Goal: Task Accomplishment & Management: Manage account settings

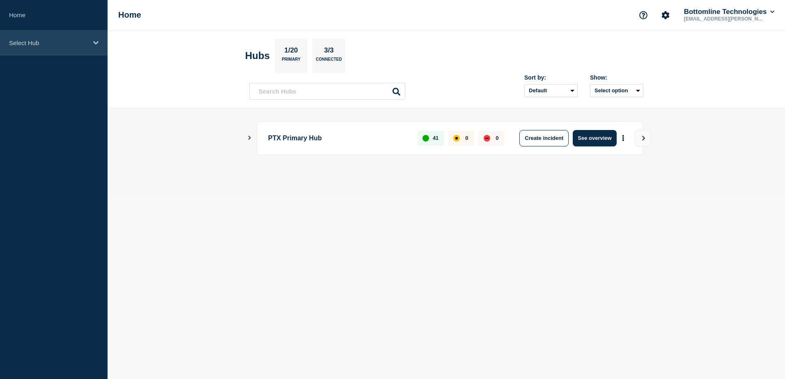
click at [83, 39] on p "Select Hub" at bounding box center [48, 42] width 79 height 7
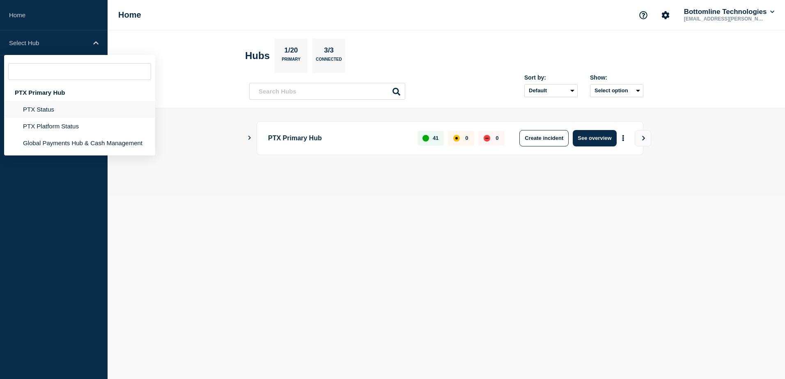
click at [50, 107] on li "PTX Status" at bounding box center [79, 109] width 151 height 17
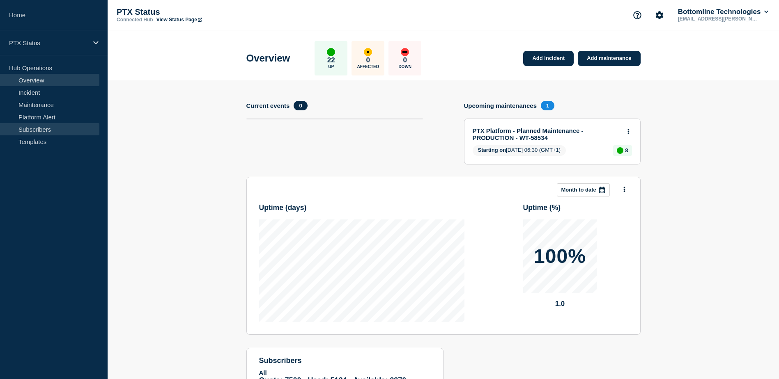
click at [47, 127] on link "Subscribers" at bounding box center [49, 129] width 99 height 12
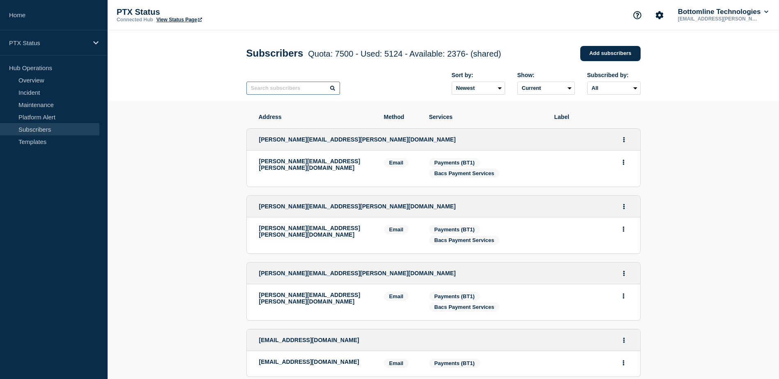
click at [300, 89] on input "text" at bounding box center [293, 88] width 94 height 13
paste input "[EMAIL_ADDRESS][DOMAIN_NAME]"
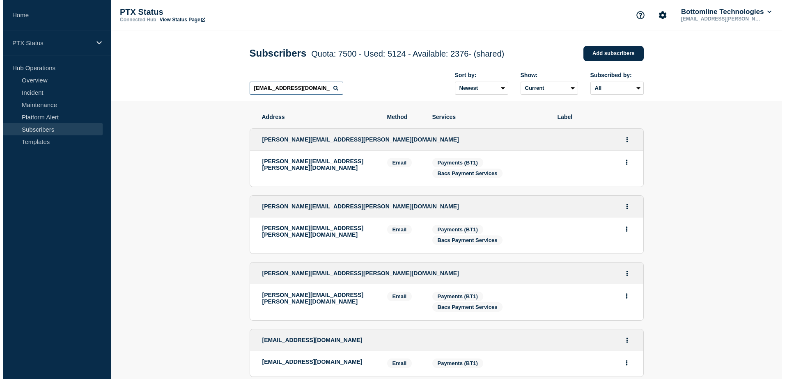
scroll to position [0, 0]
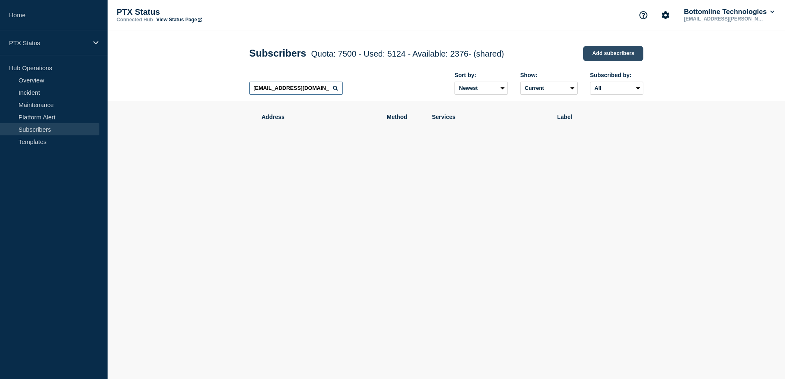
type input "[EMAIL_ADDRESS][DOMAIN_NAME]"
click at [611, 50] on link "Add subscribers" at bounding box center [613, 53] width 60 height 15
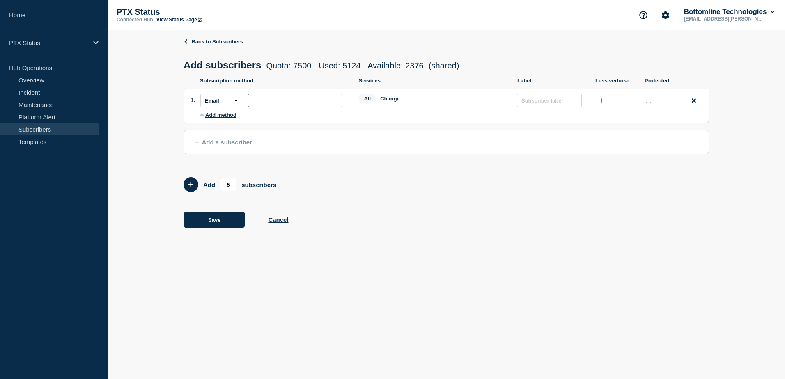
click at [264, 97] on input "subscription-address" at bounding box center [295, 100] width 94 height 13
paste input "[EMAIL_ADDRESS][DOMAIN_NAME]"
type input "[EMAIL_ADDRESS][DOMAIN_NAME]"
click at [389, 99] on button "Change" at bounding box center [390, 99] width 20 height 6
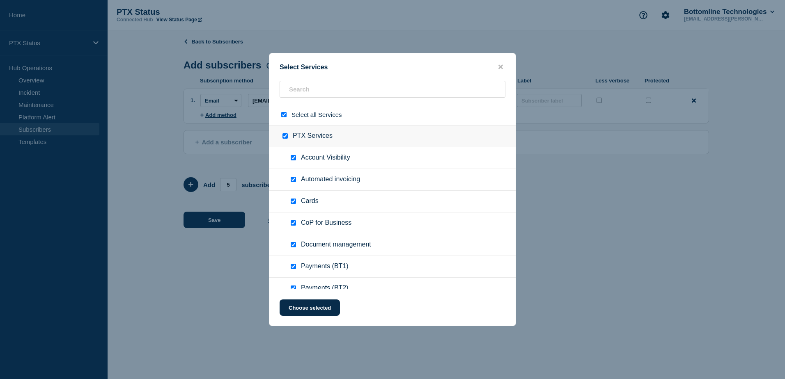
click at [285, 115] on input "select all checkbox" at bounding box center [283, 114] width 5 height 5
checkbox input "false"
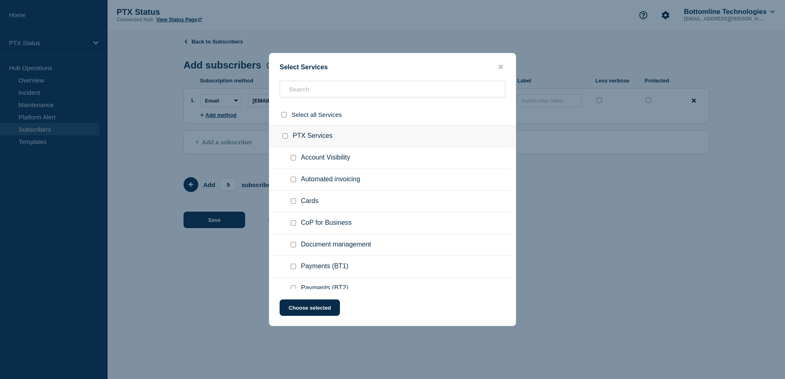
checkbox input "false"
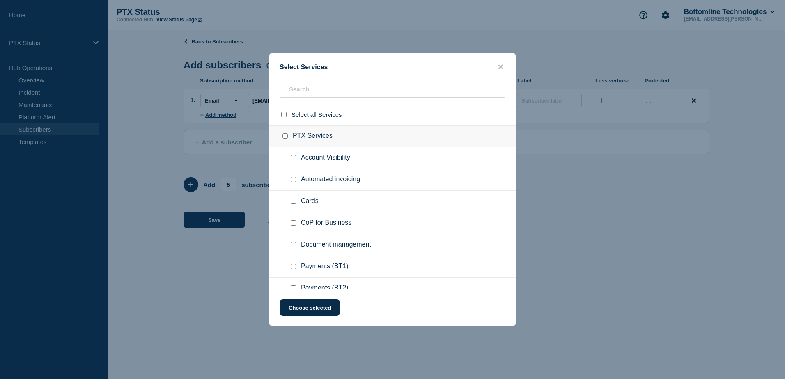
checkbox input "false"
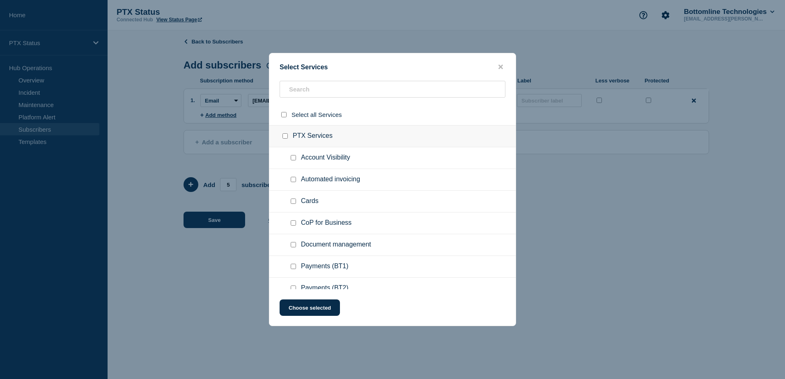
checkbox input "false"
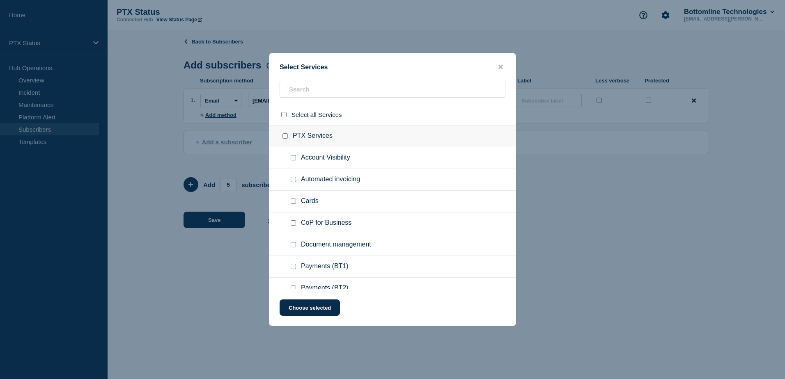
checkbox input "false"
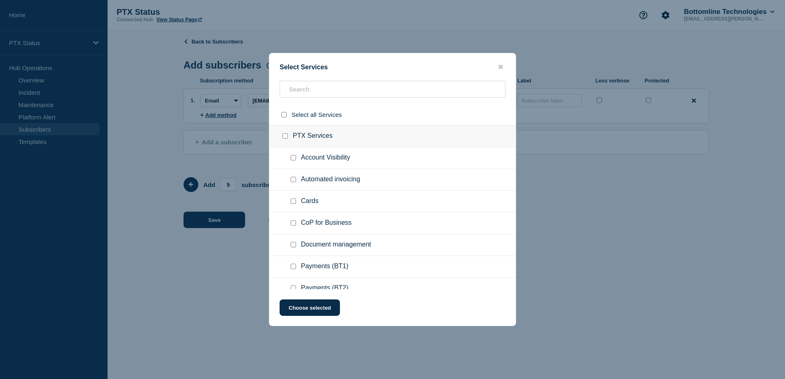
checkbox input "false"
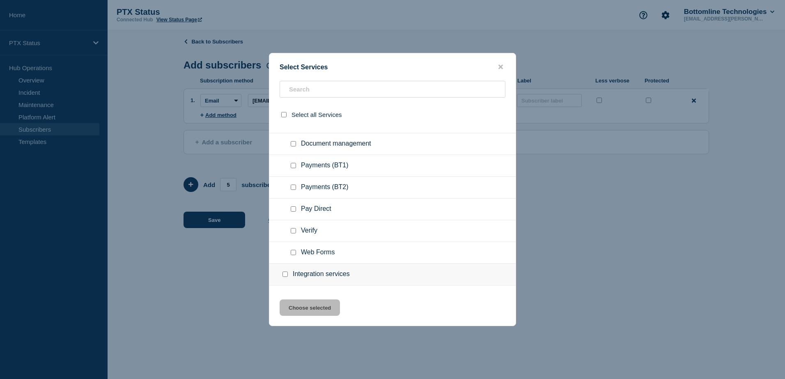
scroll to position [101, 0]
click at [505, 71] on div "Select Services" at bounding box center [392, 67] width 246 height 8
click at [501, 62] on div "Select Services Select all Services PTX Services Account Visibility Automated i…" at bounding box center [392, 189] width 247 height 273
click at [500, 60] on div "Select Services Select all Services PTX Services Account Visibility Automated i…" at bounding box center [392, 189] width 247 height 273
click at [500, 61] on div "Select Services Select all Services PTX Services Account Visibility Automated i…" at bounding box center [392, 189] width 247 height 273
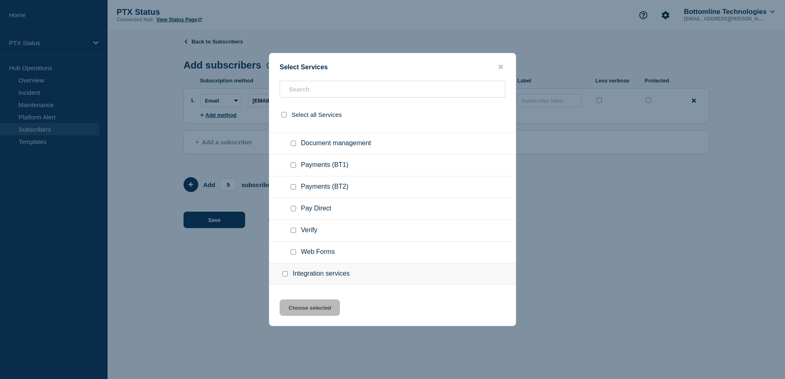
click at [498, 65] on button "close button" at bounding box center [500, 67] width 9 height 8
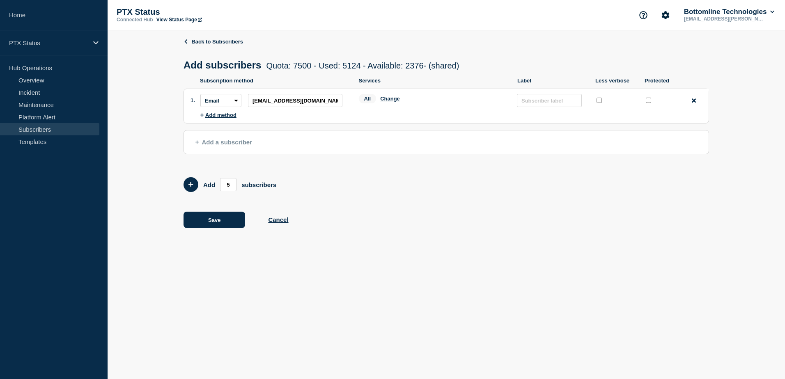
click at [47, 126] on link "Subscribers" at bounding box center [49, 129] width 99 height 12
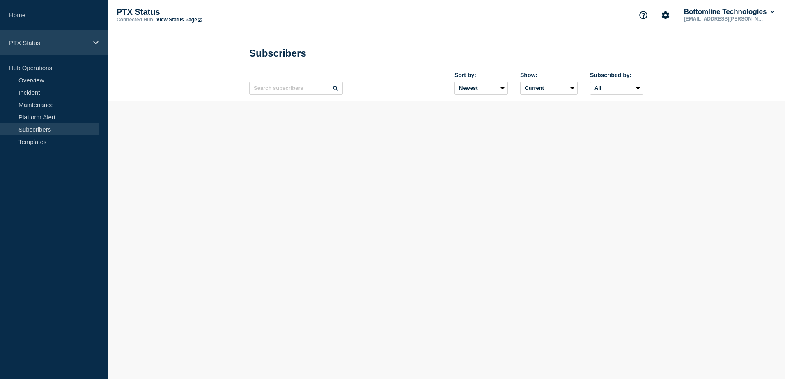
click at [63, 46] on p "PTX Status" at bounding box center [48, 42] width 79 height 7
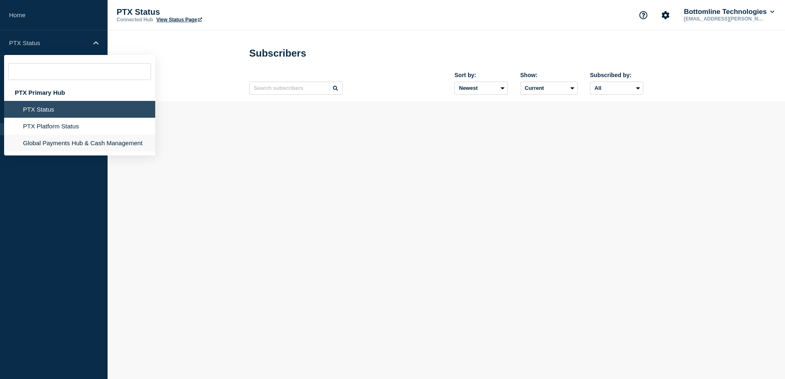
click at [59, 140] on li "Global Payments Hub & Cash Management" at bounding box center [79, 143] width 151 height 17
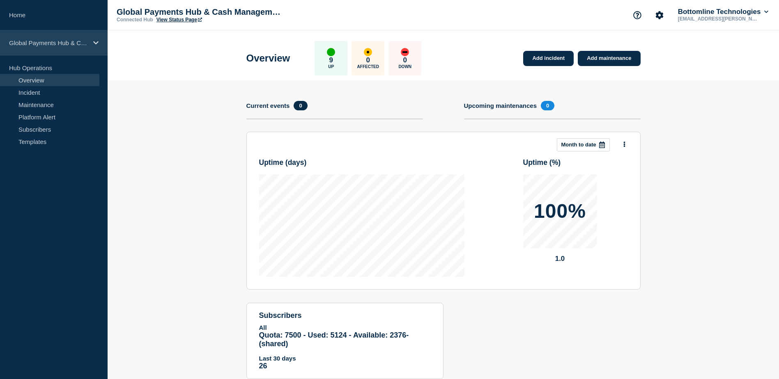
click at [60, 42] on p "Global Payments Hub & Cash Management" at bounding box center [48, 42] width 79 height 7
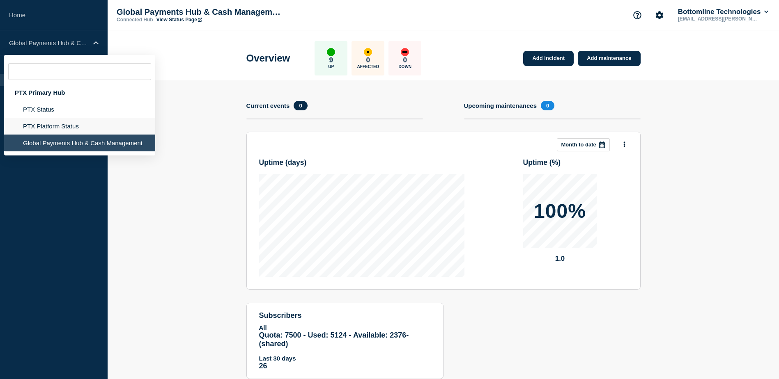
click at [61, 121] on li "PTX Platform Status" at bounding box center [79, 126] width 151 height 17
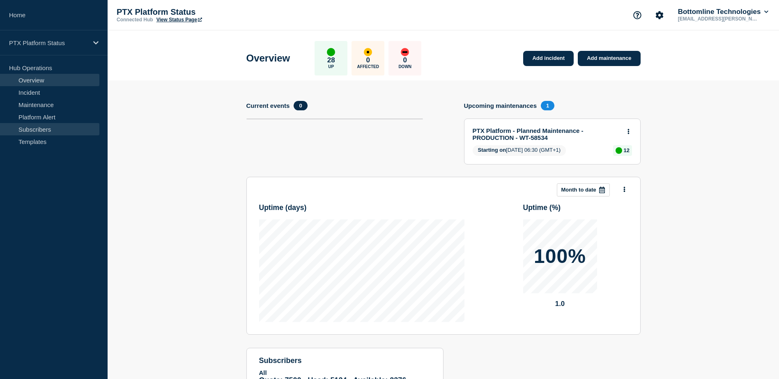
click at [48, 125] on link "Subscribers" at bounding box center [49, 129] width 99 height 12
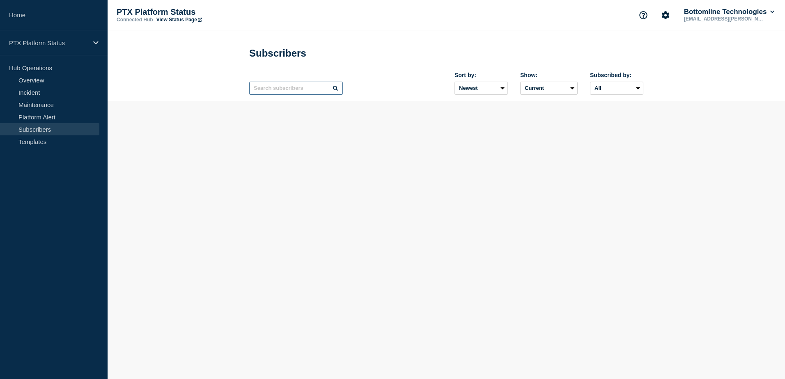
click at [271, 88] on input "text" at bounding box center [296, 88] width 94 height 13
paste input "[EMAIL_ADDRESS][DOMAIN_NAME]"
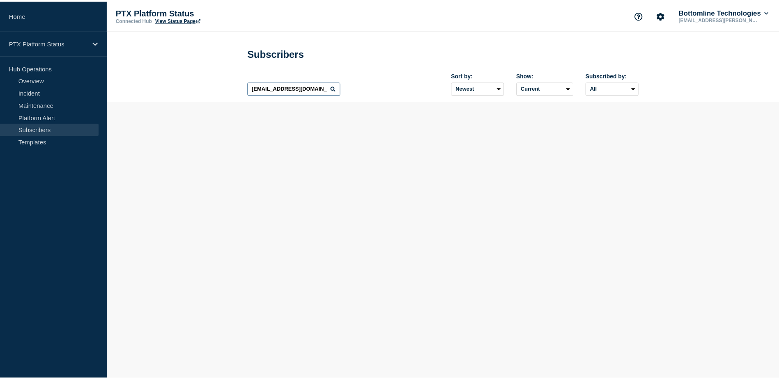
scroll to position [0, 0]
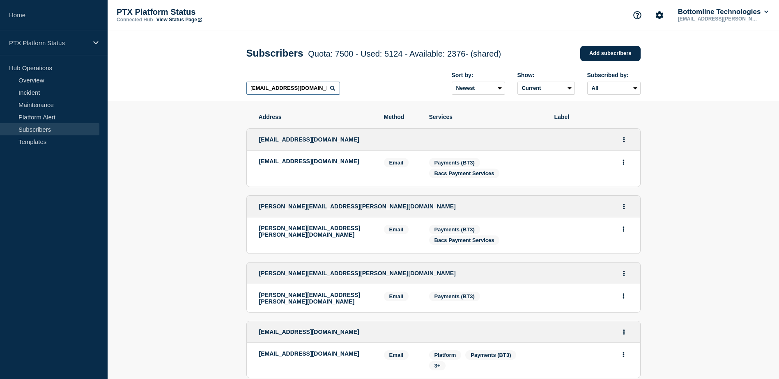
type input "[EMAIL_ADDRESS][DOMAIN_NAME]"
click at [595, 56] on link "Add subscribers" at bounding box center [610, 53] width 60 height 15
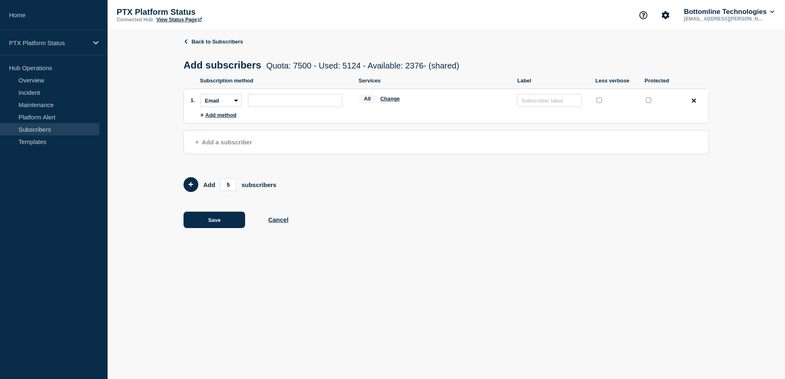
click at [269, 112] on li "Subscription method: Email SMS Webhook Slack Teams Address: Services: All Chang…" at bounding box center [454, 100] width 508 height 23
click at [278, 106] on input "subscription-address" at bounding box center [295, 100] width 94 height 13
paste input "[EMAIL_ADDRESS][DOMAIN_NAME]"
type input "[EMAIL_ADDRESS][DOMAIN_NAME]"
click at [396, 99] on button "Change" at bounding box center [390, 99] width 20 height 6
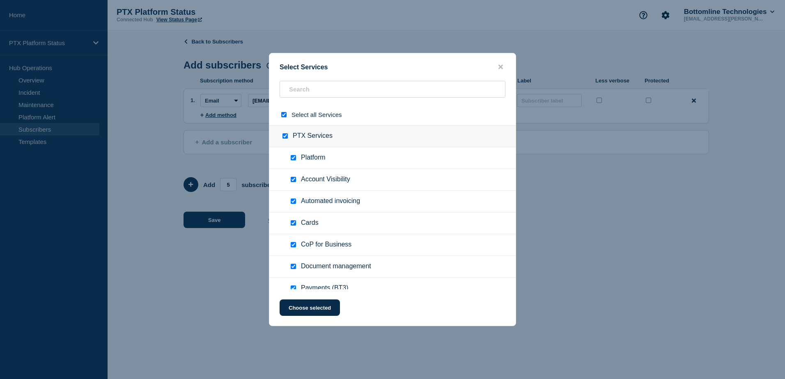
click at [281, 115] on div at bounding box center [286, 115] width 12 height 8
click at [284, 114] on input "select all checkbox" at bounding box center [283, 114] width 5 height 5
checkbox input "false"
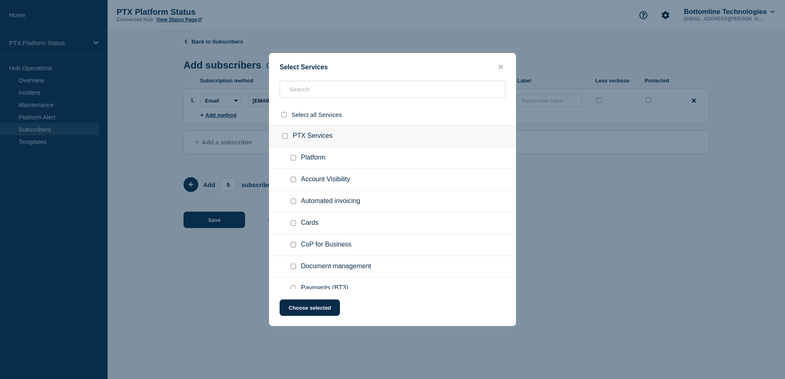
checkbox input "false"
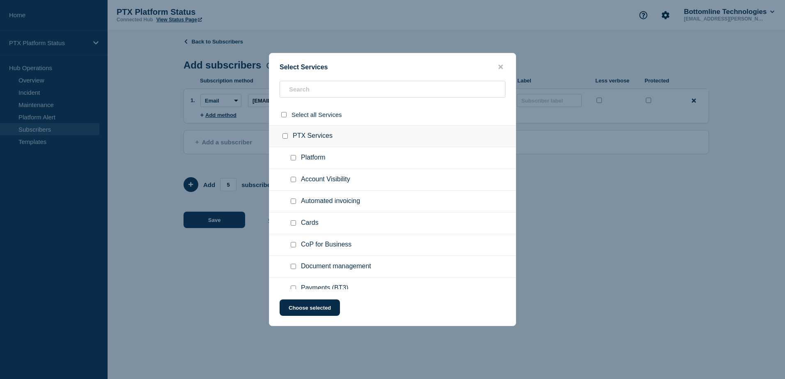
checkbox input "false"
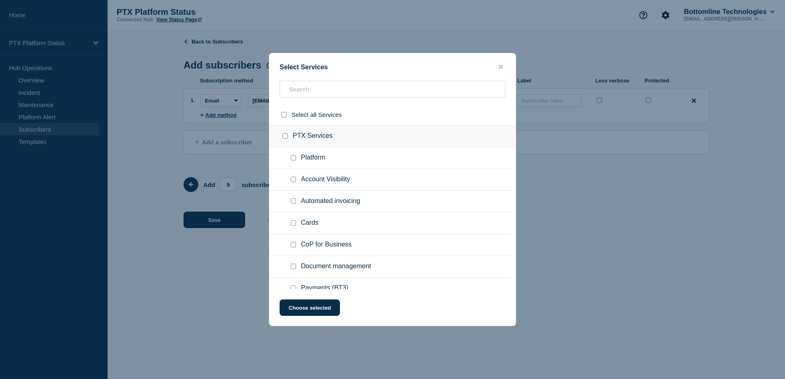
checkbox input "false"
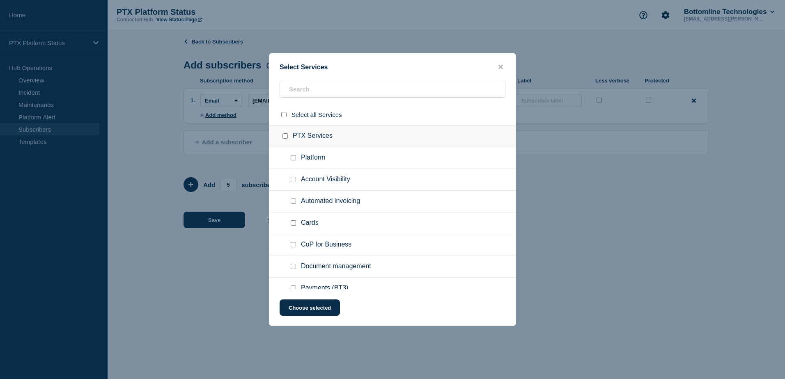
checkbox input "false"
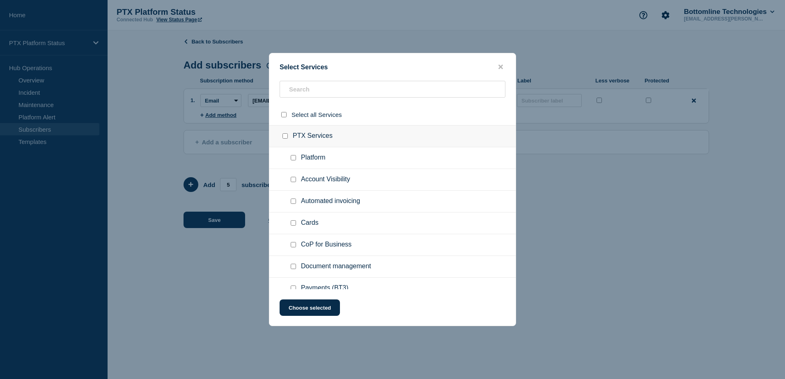
checkbox input "false"
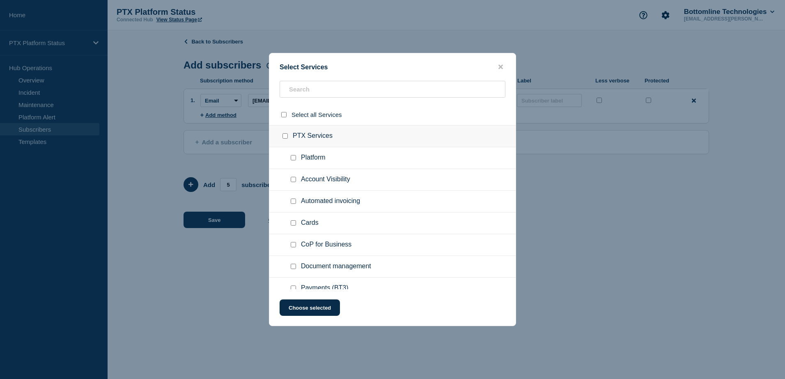
checkbox input "false"
click at [294, 158] on input "Platform checkbox" at bounding box center [293, 157] width 5 height 5
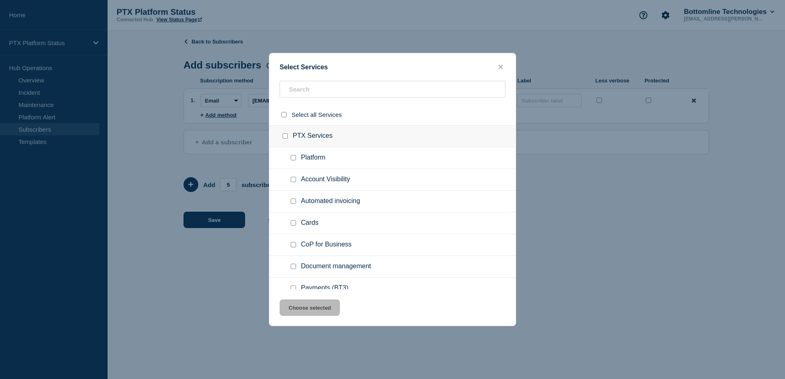
checkbox input "true"
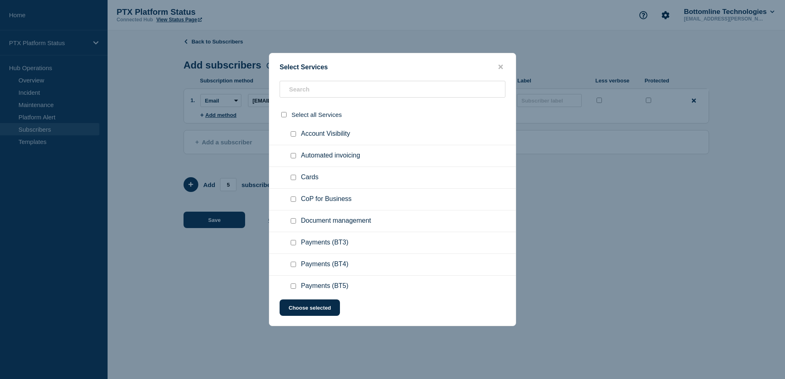
scroll to position [48, 0]
click at [291, 240] on input "Payments (BT3) checkbox" at bounding box center [293, 240] width 5 height 5
checkbox input "true"
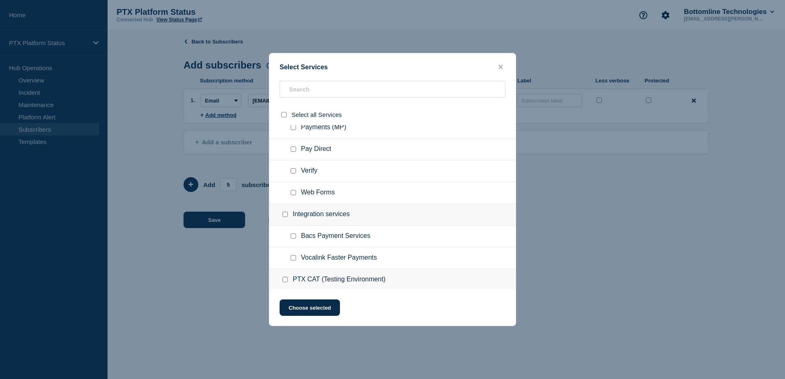
scroll to position [227, 0]
click at [314, 307] on button "Choose selected" at bounding box center [310, 308] width 60 height 16
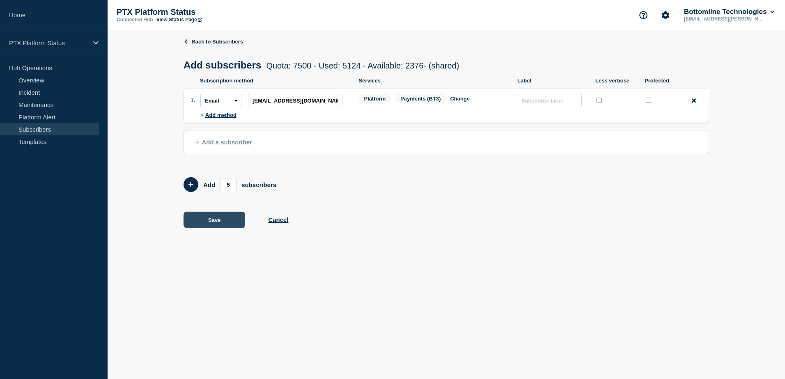
click at [210, 223] on button "Save" at bounding box center [214, 220] width 62 height 16
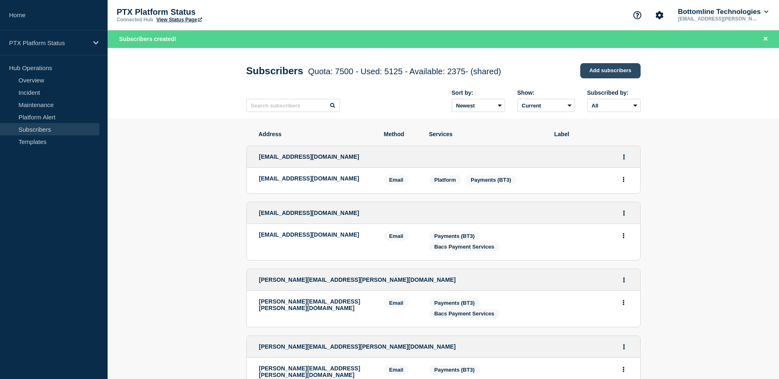
click at [607, 70] on link "Add subscribers" at bounding box center [610, 70] width 60 height 15
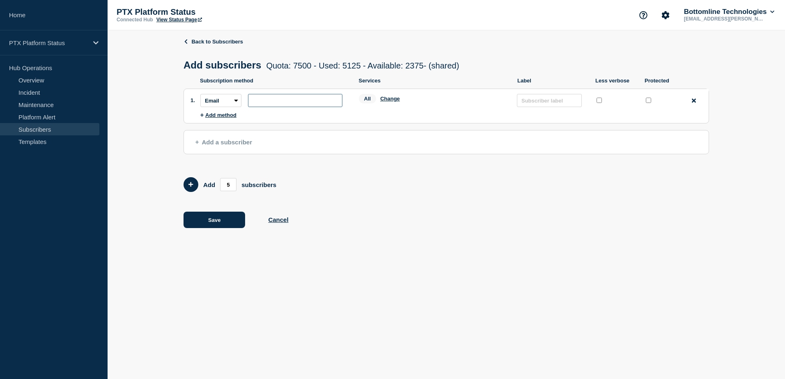
click at [295, 100] on input "subscription-address" at bounding box center [295, 100] width 94 height 13
paste input "[EMAIL_ADDRESS][DOMAIN_NAME]"
type input "[EMAIL_ADDRESS][DOMAIN_NAME]"
click at [392, 102] on button "Change" at bounding box center [390, 99] width 20 height 6
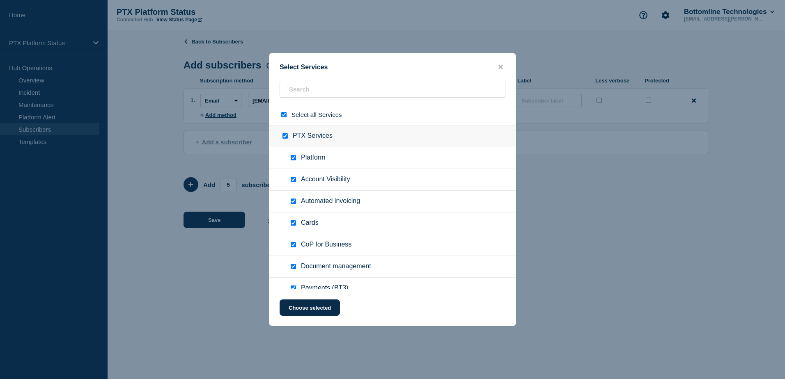
click at [282, 115] on input "select all checkbox" at bounding box center [283, 114] width 5 height 5
checkbox input "false"
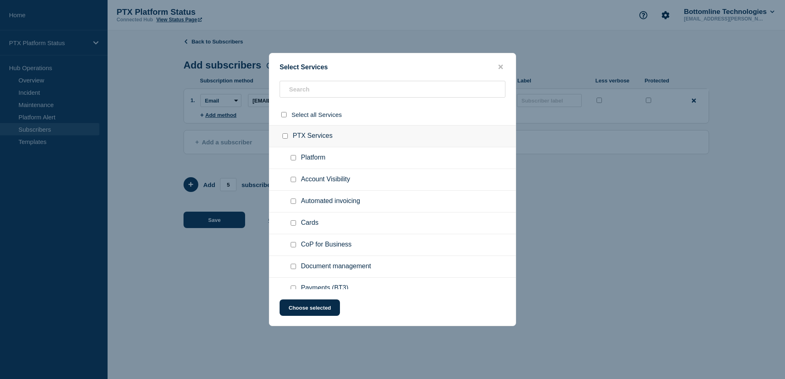
checkbox input "false"
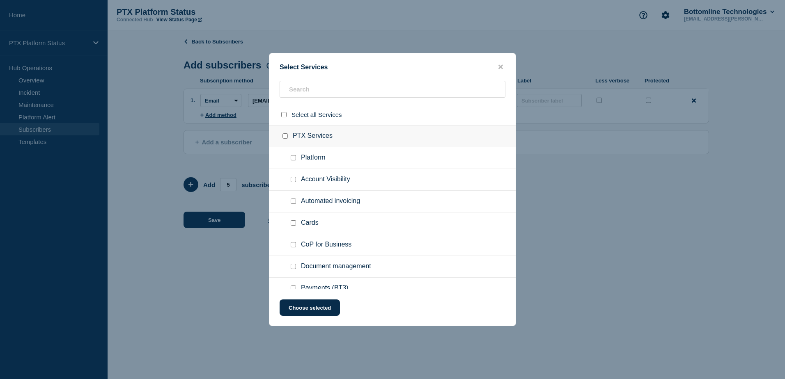
checkbox input "false"
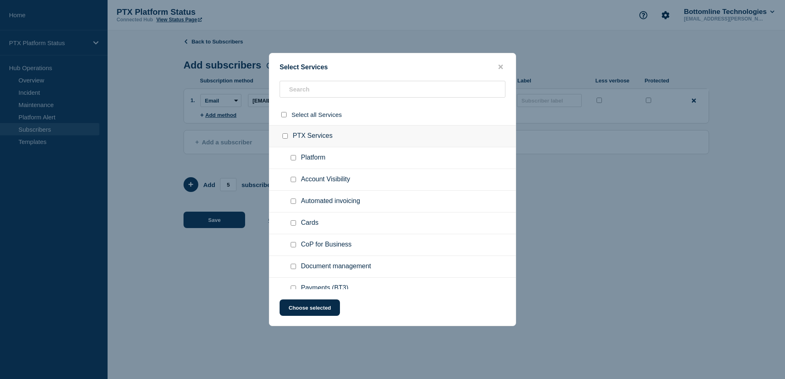
checkbox input "false"
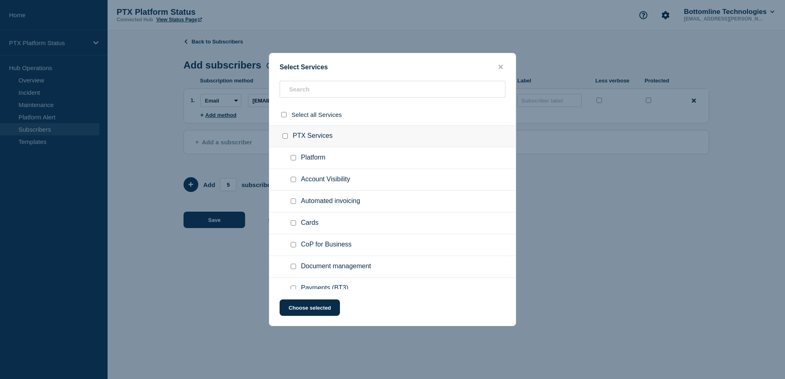
checkbox input "false"
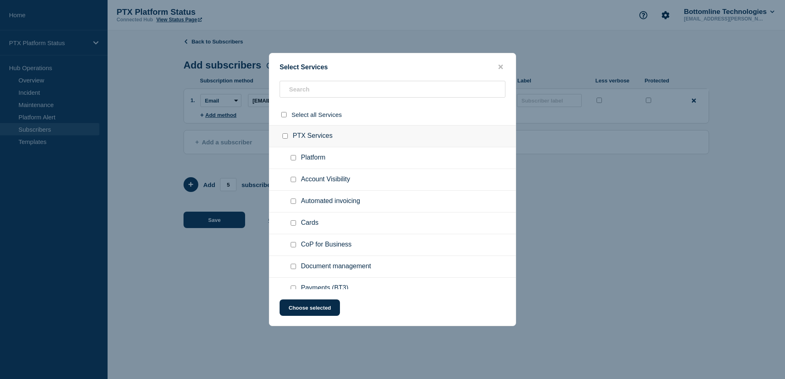
checkbox input "false"
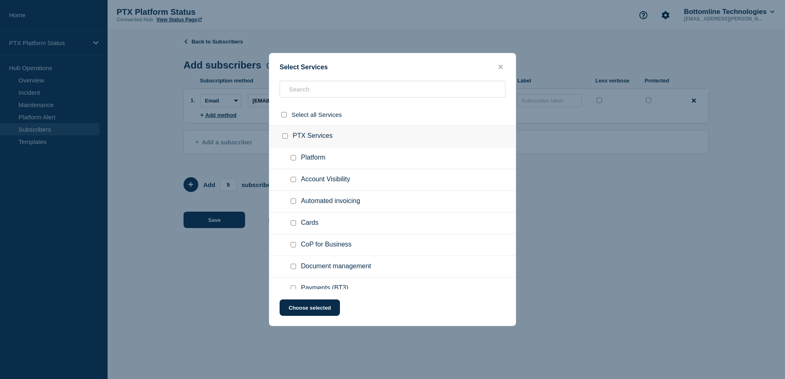
checkbox input "false"
click at [293, 159] on input "Platform checkbox" at bounding box center [293, 157] width 5 height 5
checkbox input "true"
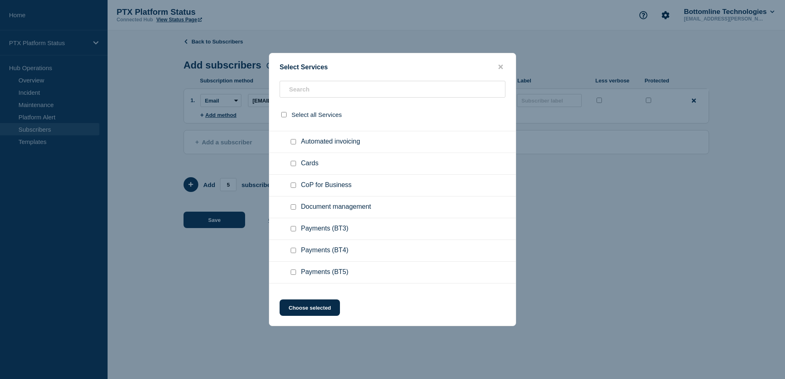
scroll to position [60, 0]
click at [295, 229] on input "Payments (BT3) checkbox" at bounding box center [293, 228] width 5 height 5
checkbox input "true"
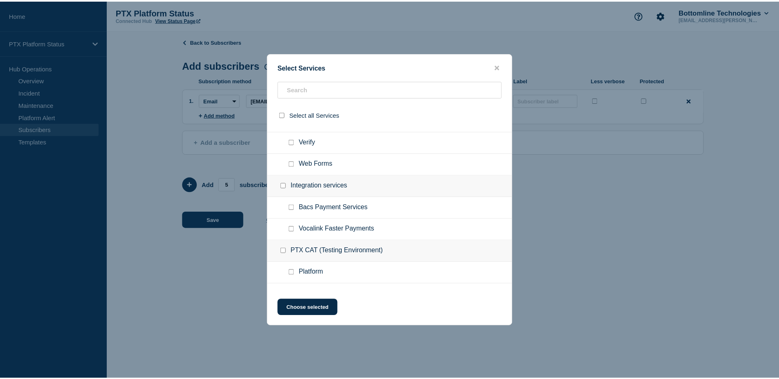
scroll to position [256, 0]
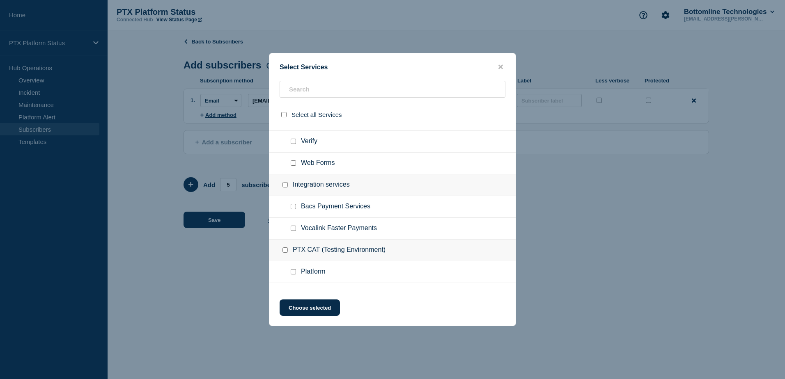
click at [291, 211] on div at bounding box center [295, 207] width 12 height 8
click at [291, 206] on input "Bacs Payment Services checkbox" at bounding box center [293, 206] width 5 height 5
checkbox input "true"
click at [313, 307] on button "Choose selected" at bounding box center [310, 308] width 60 height 16
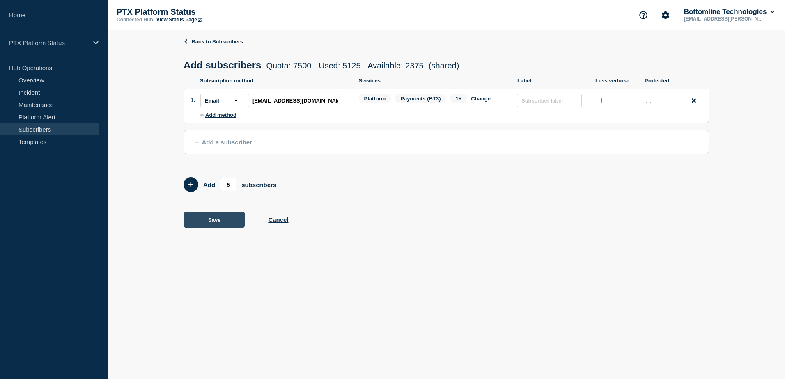
click at [213, 219] on button "Save" at bounding box center [214, 220] width 62 height 16
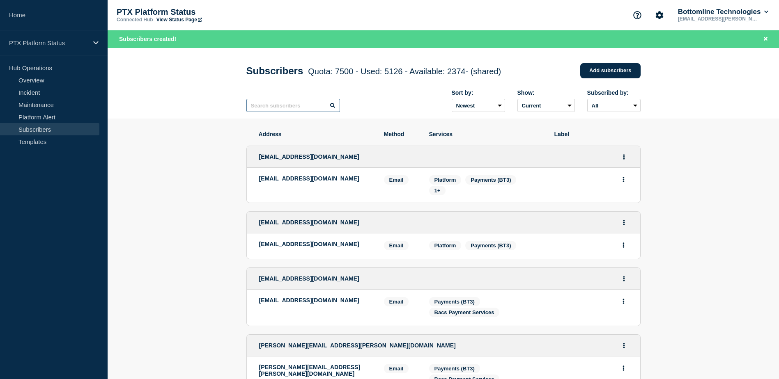
click at [287, 110] on input "text" at bounding box center [293, 105] width 94 height 13
paste input "[PERSON_NAME][EMAIL_ADDRESS][PERSON_NAME][DOMAIN_NAME]"
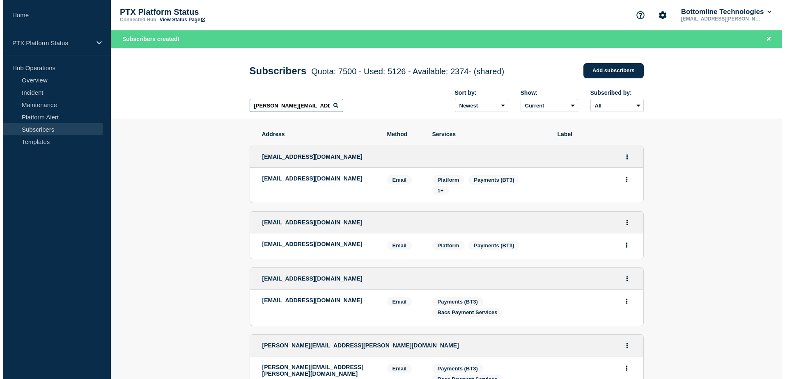
scroll to position [0, 10]
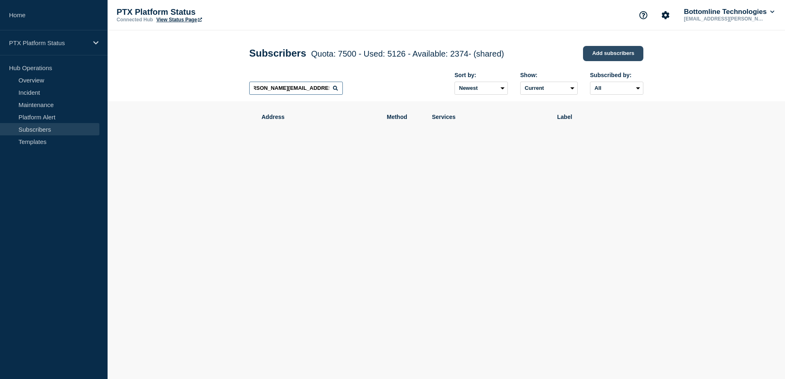
type input "[PERSON_NAME][EMAIL_ADDRESS][PERSON_NAME][DOMAIN_NAME]"
click at [617, 51] on link "Add subscribers" at bounding box center [613, 53] width 60 height 15
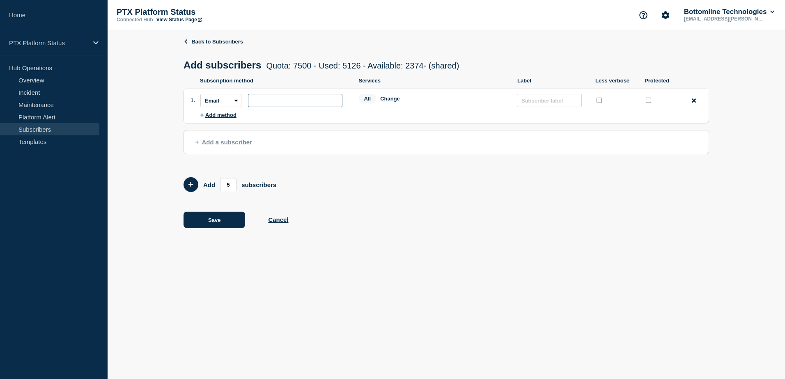
click at [303, 105] on input "subscription-address" at bounding box center [295, 100] width 94 height 13
paste input "[PERSON_NAME][EMAIL_ADDRESS][PERSON_NAME][DOMAIN_NAME]"
type input "[PERSON_NAME][EMAIL_ADDRESS][PERSON_NAME][DOMAIN_NAME]"
click at [387, 102] on button "Change" at bounding box center [390, 99] width 20 height 6
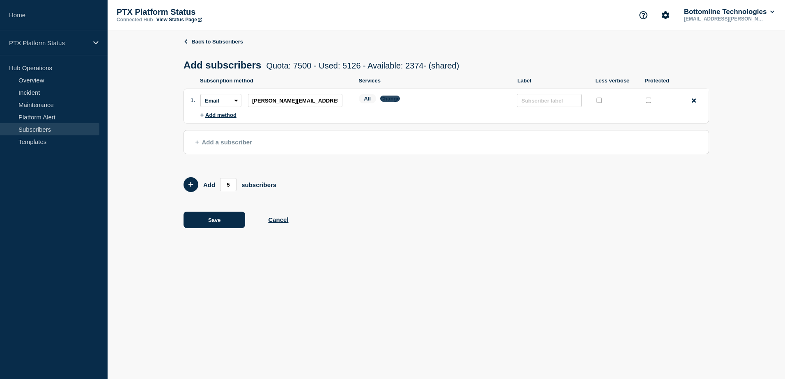
scroll to position [0, 0]
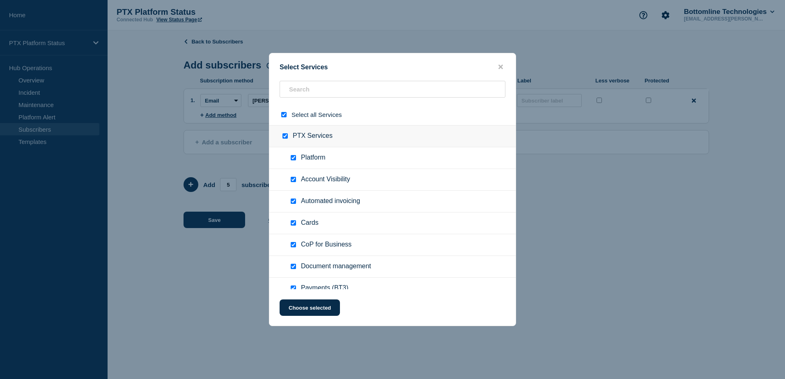
click at [281, 115] on input "select all checkbox" at bounding box center [283, 114] width 5 height 5
checkbox input "false"
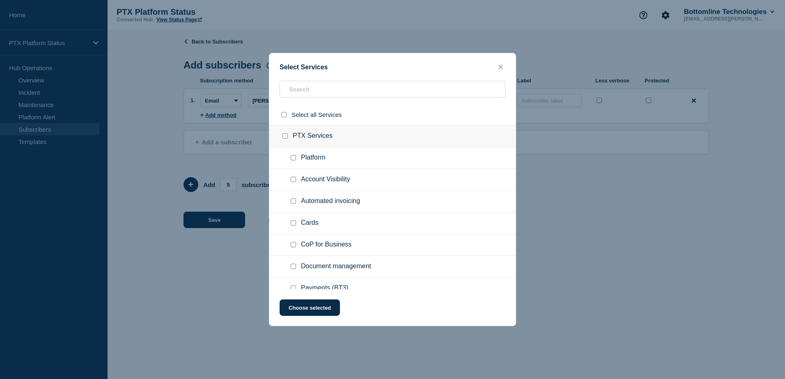
checkbox input "false"
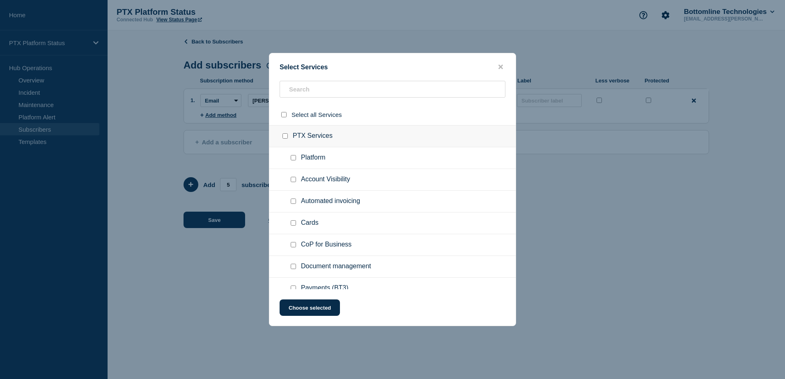
checkbox input "false"
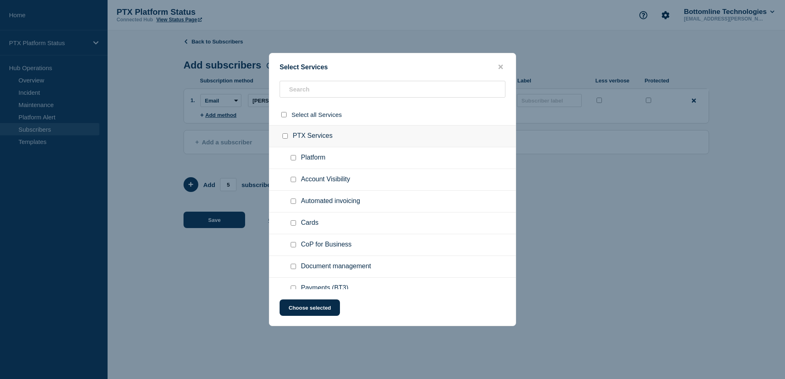
checkbox input "false"
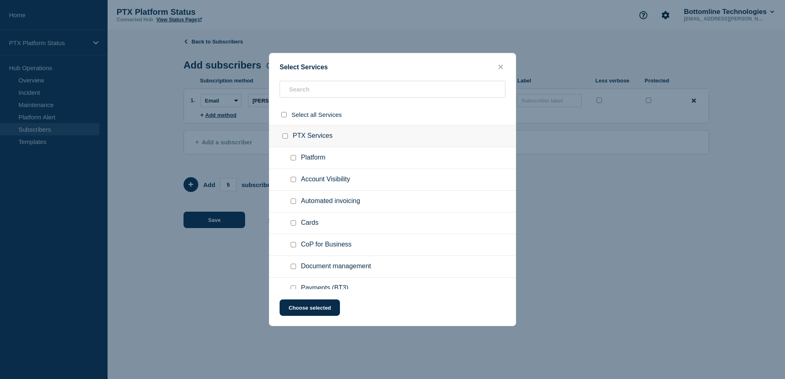
checkbox input "false"
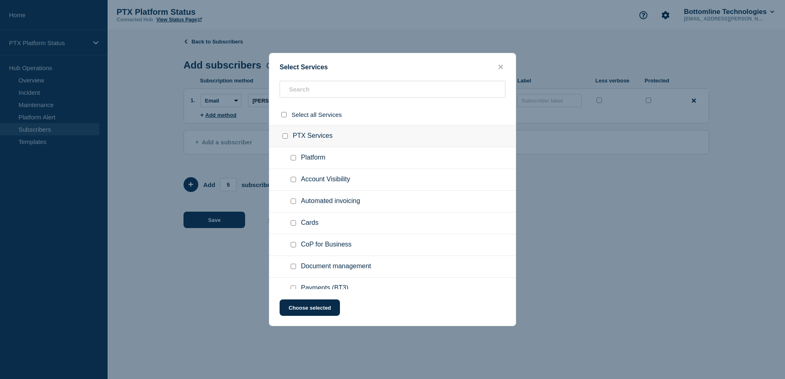
checkbox input "false"
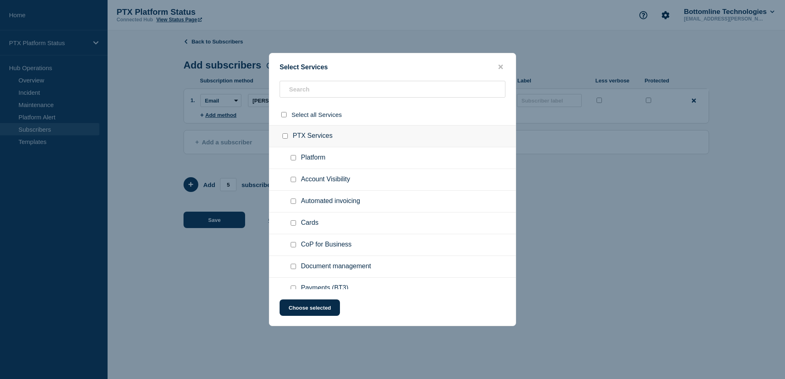
checkbox input "false"
click at [292, 158] on input "Platform checkbox" at bounding box center [293, 157] width 5 height 5
checkbox input "true"
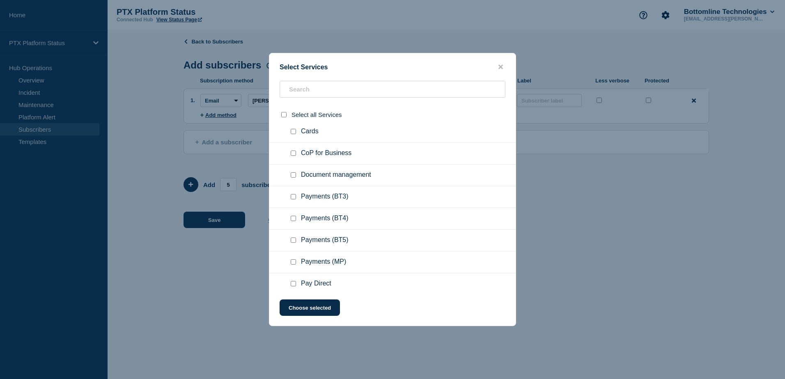
scroll to position [98, 0]
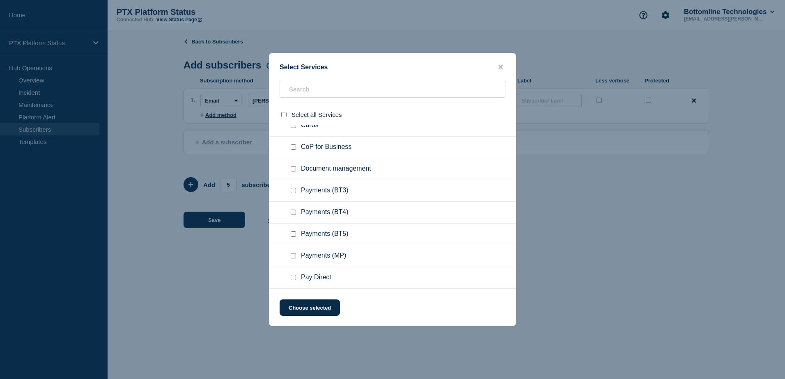
click at [289, 194] on ul "Payments (BT3)" at bounding box center [392, 191] width 246 height 22
click at [291, 193] on input "Payments (BT3) checkbox" at bounding box center [293, 190] width 5 height 5
checkbox input "true"
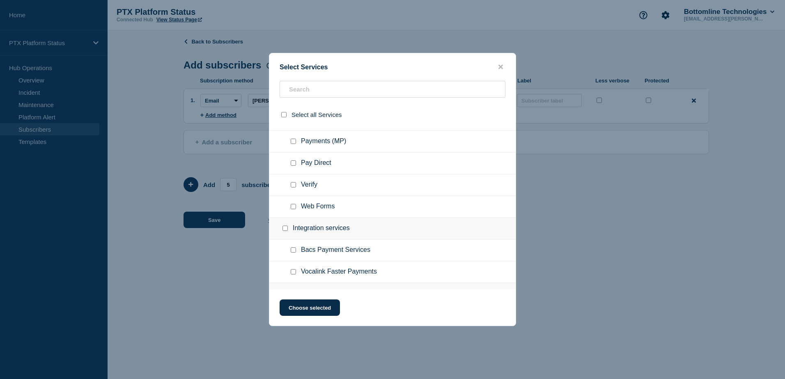
scroll to position [213, 0]
click at [296, 251] on div at bounding box center [295, 250] width 12 height 8
click at [293, 251] on input "Bacs Payment Services checkbox" at bounding box center [293, 249] width 5 height 5
checkbox input "true"
click at [306, 308] on button "Choose selected" at bounding box center [310, 308] width 60 height 16
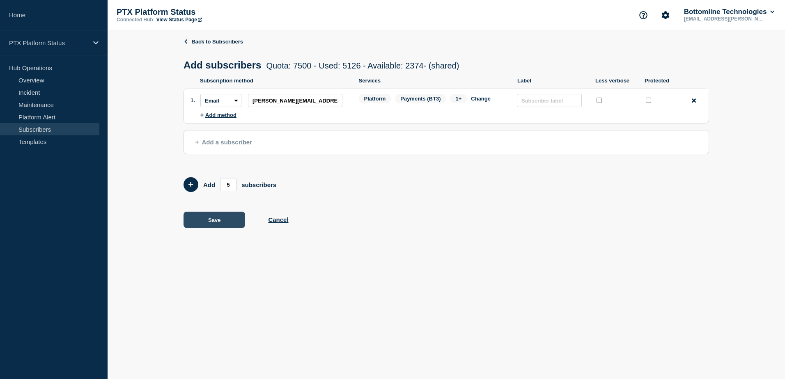
click at [204, 224] on button "Save" at bounding box center [214, 220] width 62 height 16
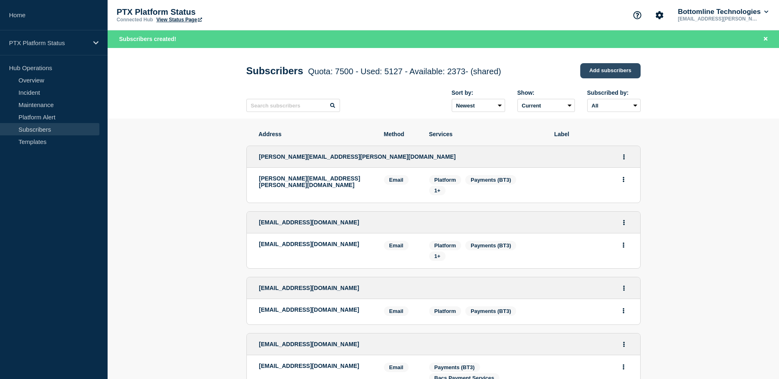
click at [599, 71] on link "Add subscribers" at bounding box center [610, 70] width 60 height 15
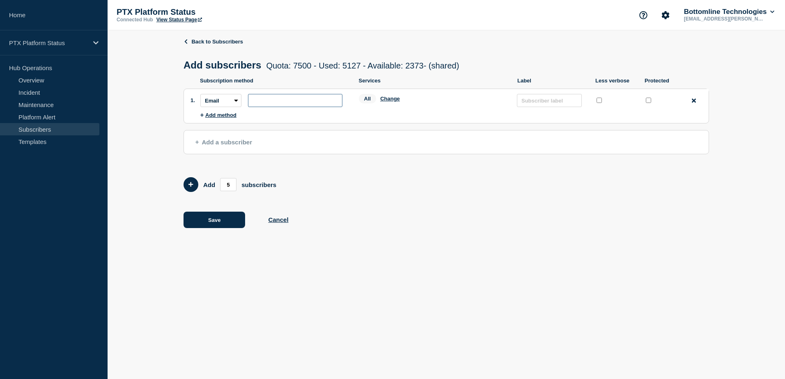
click at [291, 100] on input "subscription-address" at bounding box center [295, 100] width 94 height 13
paste input "[PERSON_NAME][EMAIL_ADDRESS][DOMAIN_NAME]"
type input "[PERSON_NAME][EMAIL_ADDRESS][DOMAIN_NAME]"
click at [388, 101] on button "Change" at bounding box center [390, 99] width 20 height 6
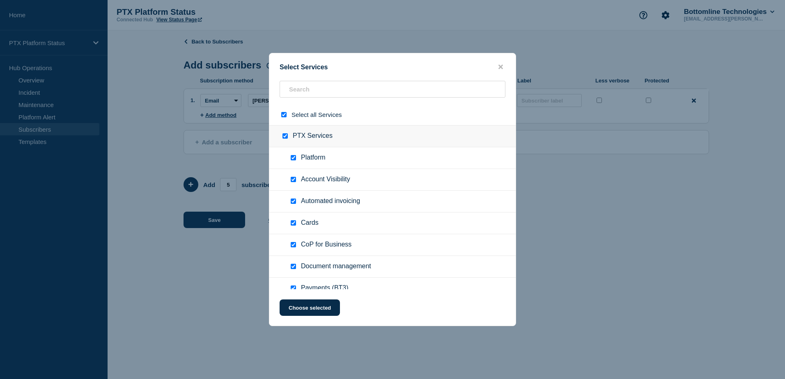
click at [283, 114] on input "select all checkbox" at bounding box center [283, 114] width 5 height 5
checkbox input "false"
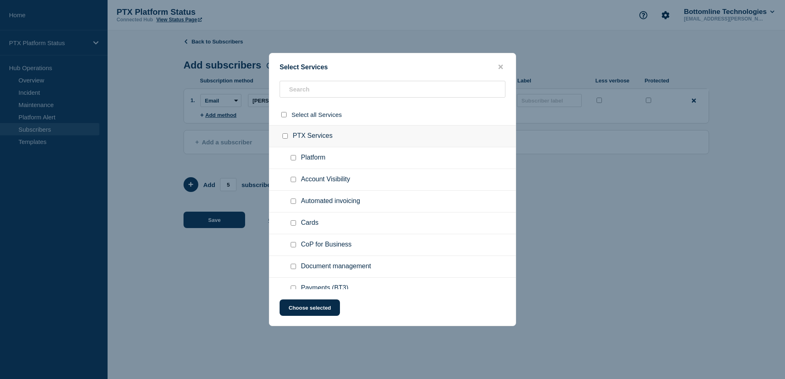
checkbox input "false"
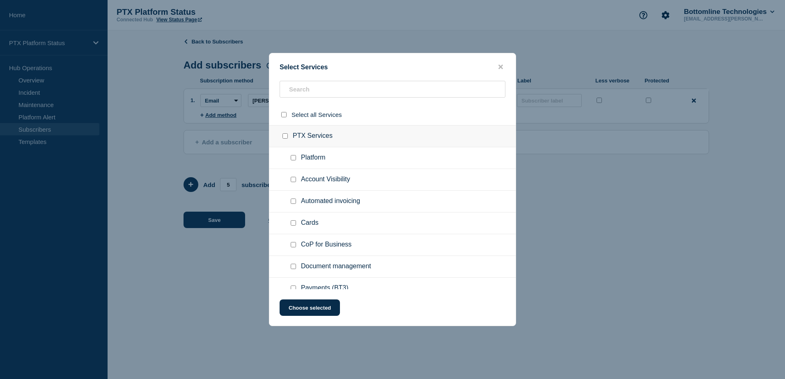
checkbox input "false"
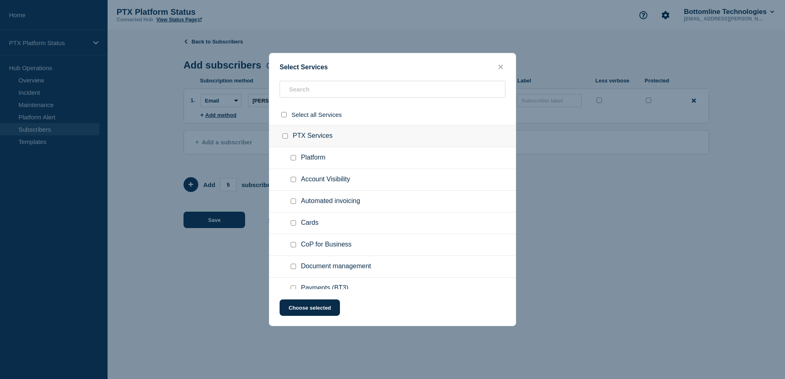
checkbox input "false"
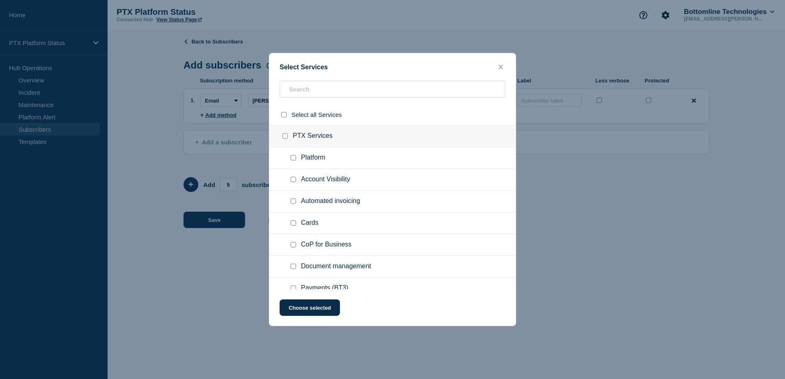
checkbox input "false"
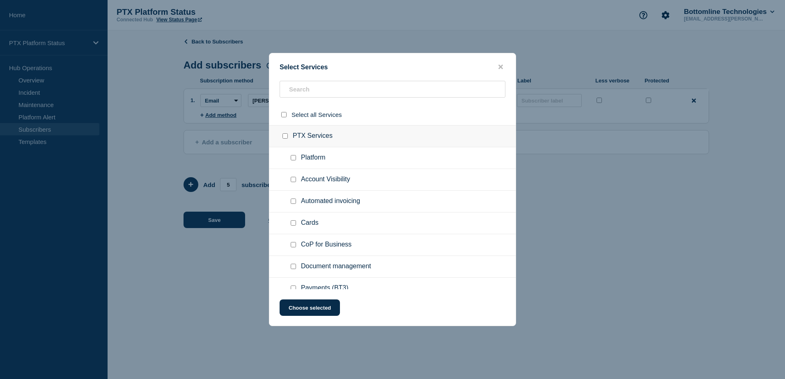
checkbox input "false"
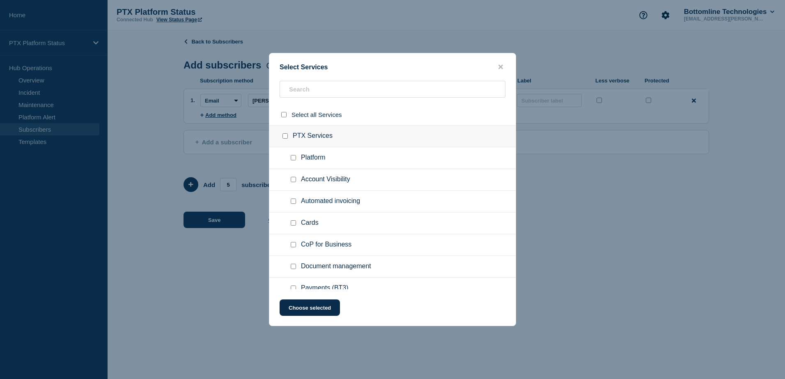
checkbox input "false"
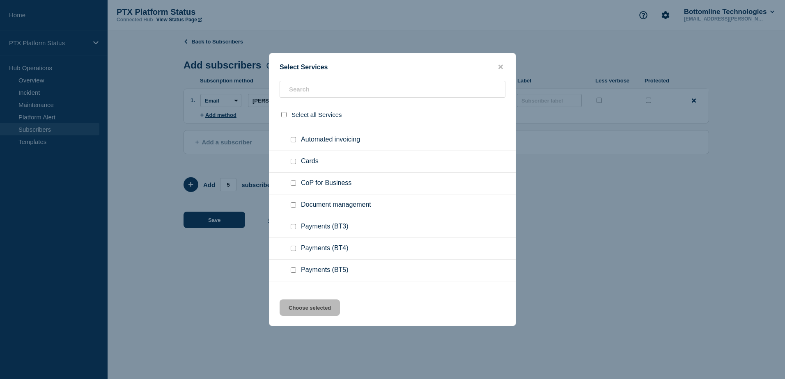
scroll to position [73, 0]
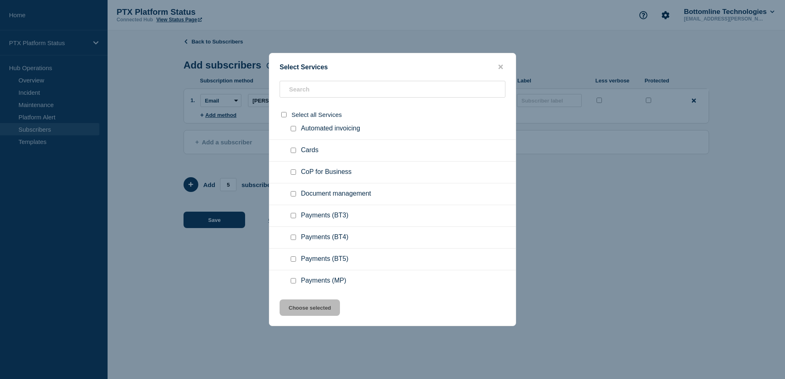
click at [302, 217] on span "Payments (BT3)" at bounding box center [325, 216] width 48 height 8
click at [298, 217] on div at bounding box center [295, 216] width 12 height 8
click at [291, 216] on input "Payments (BT3) checkbox" at bounding box center [293, 215] width 5 height 5
checkbox input "true"
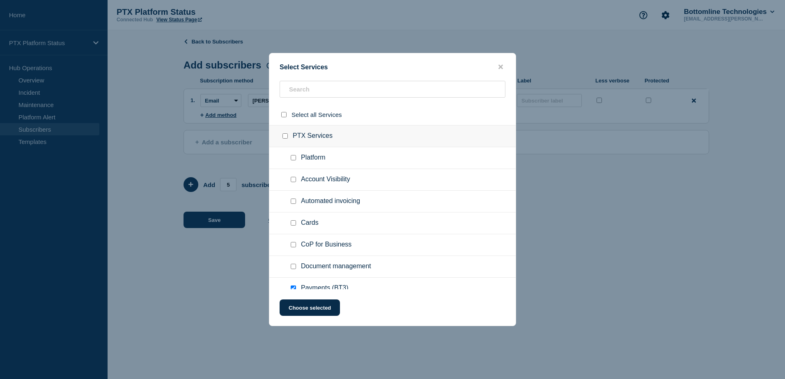
click at [293, 154] on ul "Platform" at bounding box center [392, 158] width 246 height 22
click at [293, 158] on input "Platform checkbox" at bounding box center [293, 157] width 5 height 5
checkbox input "true"
click at [293, 246] on input "Bacs Payment Services checkbox" at bounding box center [293, 246] width 5 height 5
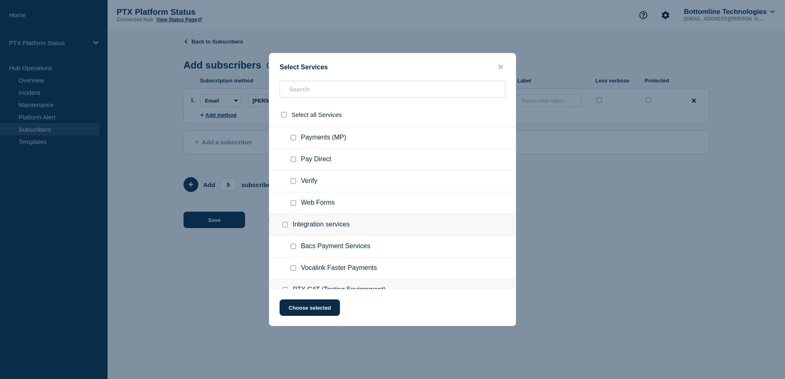
checkbox input "true"
click at [312, 309] on button "Choose selected" at bounding box center [310, 308] width 60 height 16
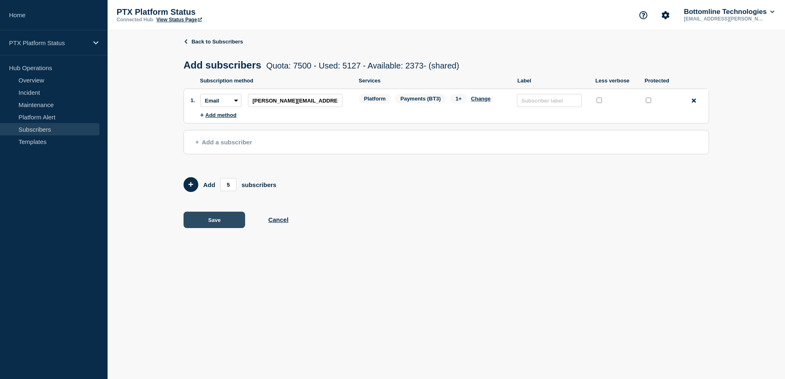
click at [220, 221] on button "Save" at bounding box center [214, 220] width 62 height 16
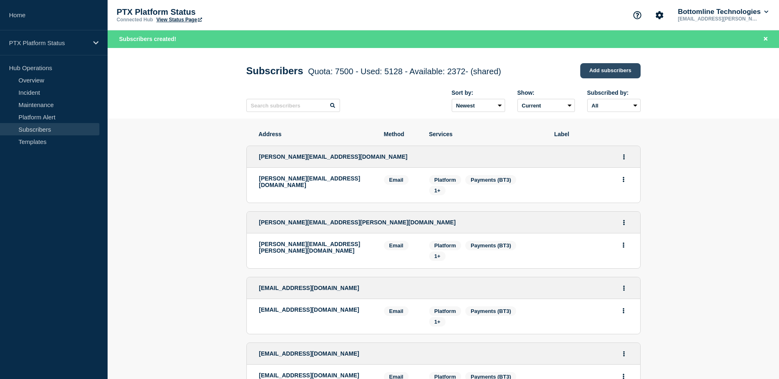
click at [602, 70] on link "Add subscribers" at bounding box center [610, 70] width 60 height 15
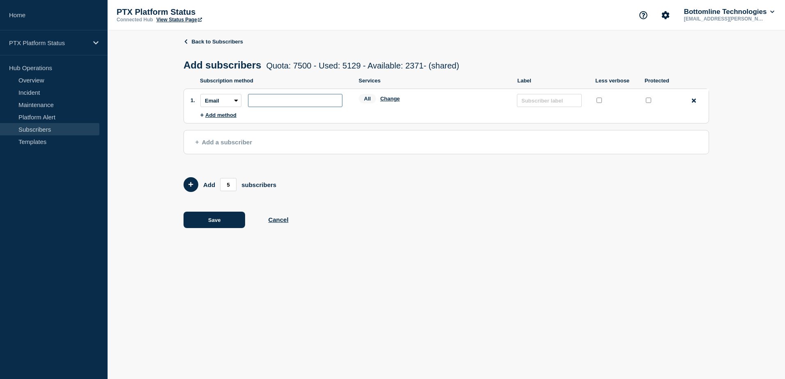
click at [278, 105] on input "subscription-address" at bounding box center [295, 100] width 94 height 13
paste input "[EMAIL_ADDRESS][PERSON_NAME][DOMAIN_NAME]"
type input "[EMAIL_ADDRESS][PERSON_NAME][DOMAIN_NAME]"
click at [394, 102] on button "Change" at bounding box center [390, 99] width 20 height 6
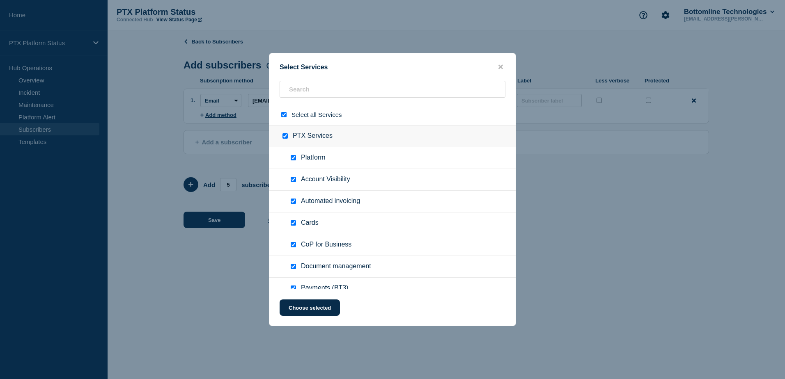
click at [282, 116] on input "select all checkbox" at bounding box center [283, 114] width 5 height 5
checkbox input "false"
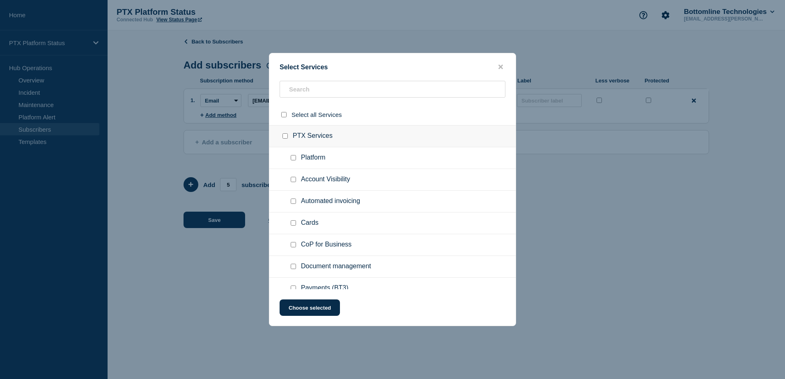
checkbox input "false"
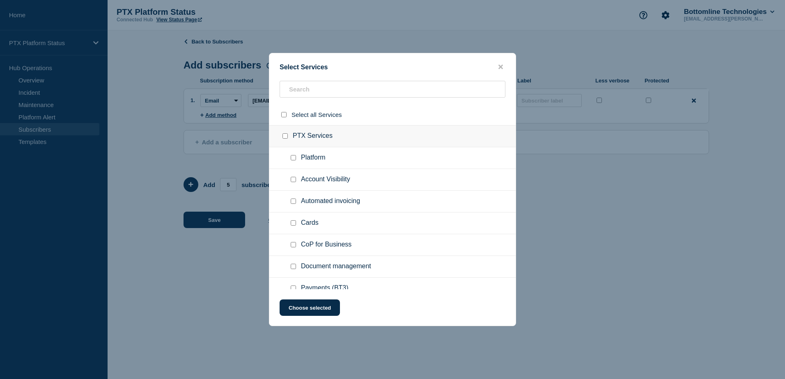
checkbox input "false"
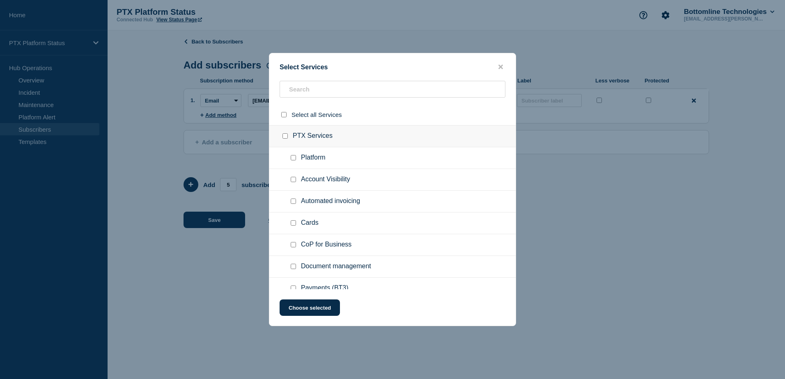
checkbox input "false"
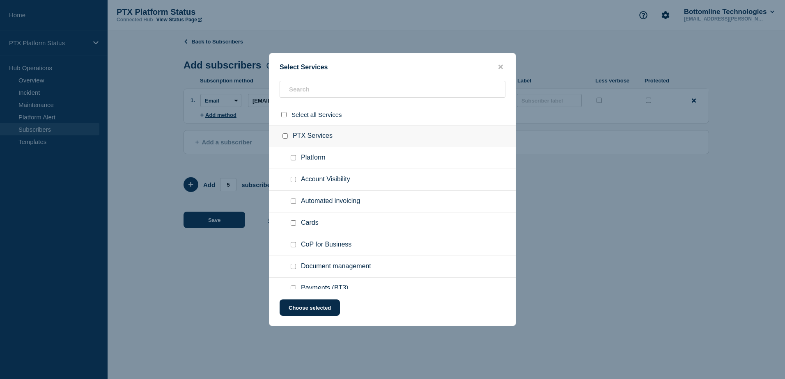
checkbox input "false"
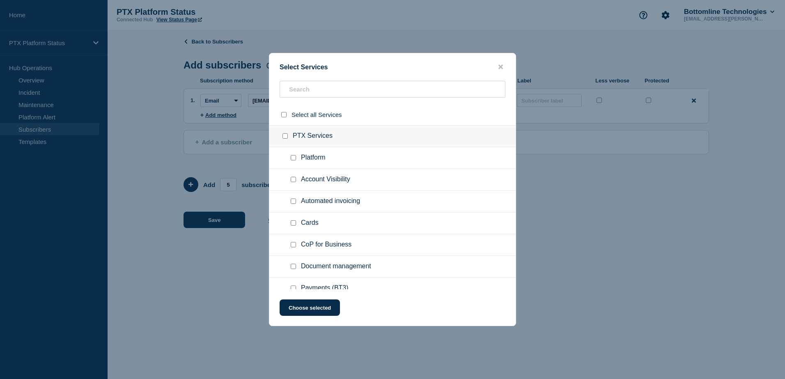
checkbox input "false"
click at [297, 159] on div at bounding box center [295, 158] width 12 height 8
click at [292, 158] on input "Platform checkbox" at bounding box center [293, 157] width 5 height 5
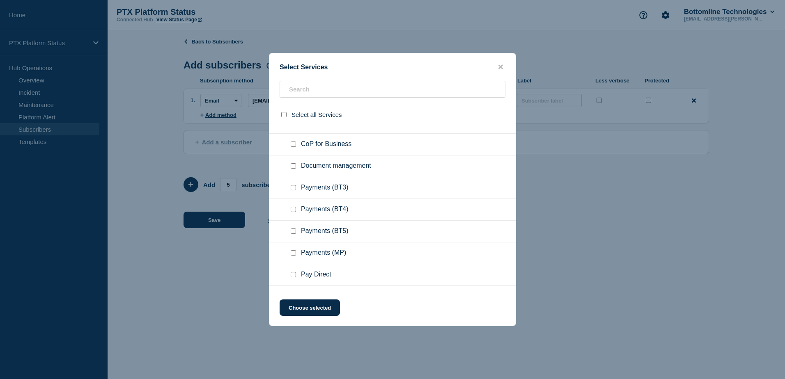
click at [297, 188] on div at bounding box center [295, 188] width 12 height 8
click at [303, 194] on ul "Payments (BT3)" at bounding box center [392, 188] width 246 height 22
click at [293, 187] on input "Payments (BT3) checkbox" at bounding box center [293, 187] width 5 height 5
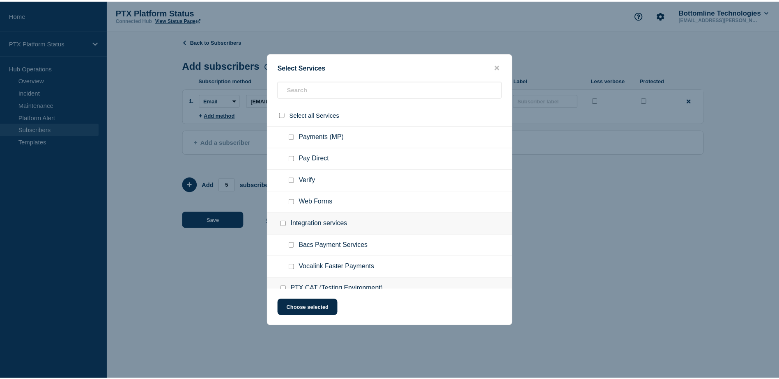
scroll to position [218, 0]
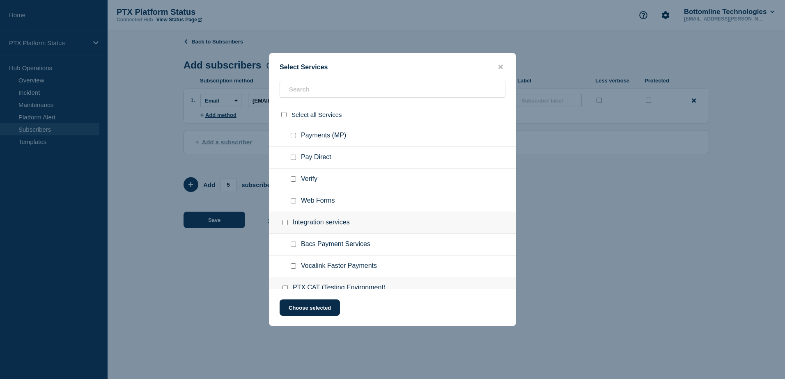
click at [294, 243] on input "Bacs Payment Services checkbox" at bounding box center [293, 244] width 5 height 5
click at [307, 308] on button "Choose selected" at bounding box center [310, 308] width 60 height 16
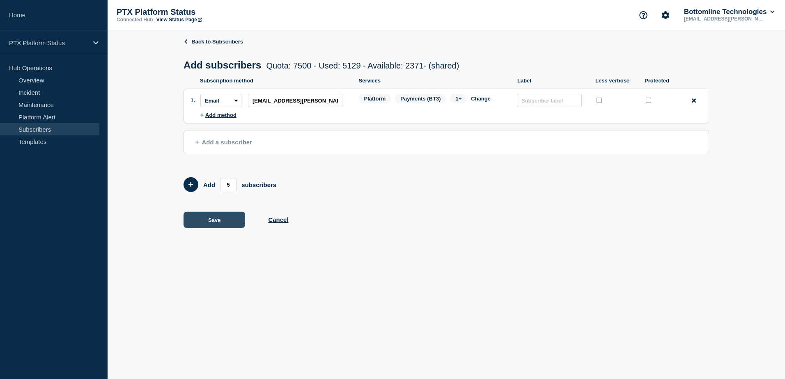
click at [202, 225] on button "Save" at bounding box center [214, 220] width 62 height 16
